Goal: Task Accomplishment & Management: Manage account settings

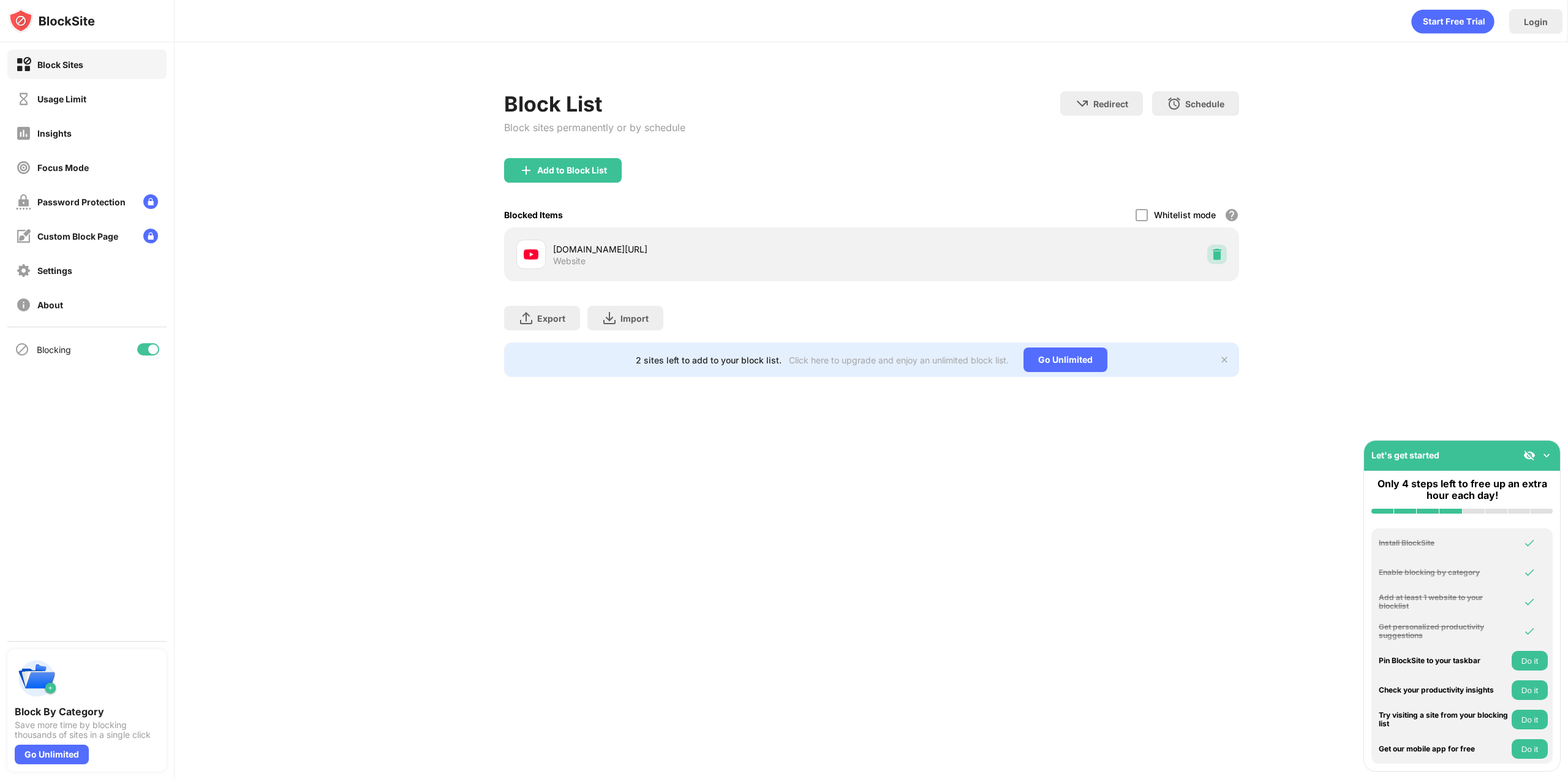
click at [1226, 258] on div at bounding box center [1217, 254] width 19 height 19
